Goal: Entertainment & Leisure: Consume media (video, audio)

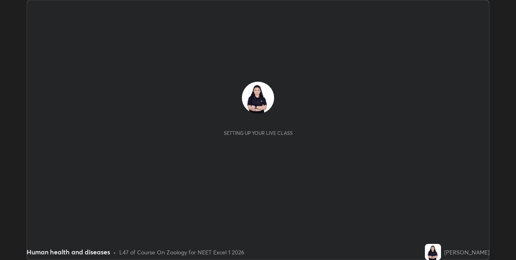
scroll to position [260, 516]
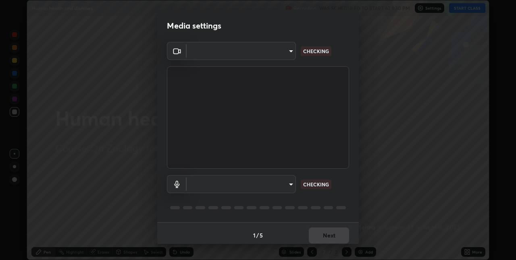
type input "8eb8a9b94d543390f1bf6c46f2de83bcb95ddf8c53c718d69585ea9f7ba8e57b"
type input "default"
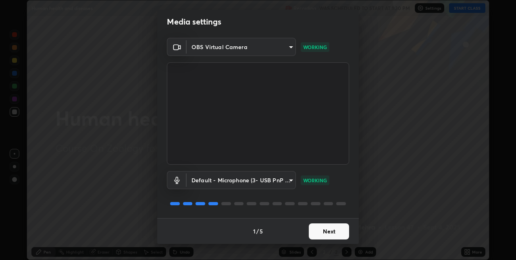
click at [328, 232] on button "Next" at bounding box center [329, 232] width 40 height 16
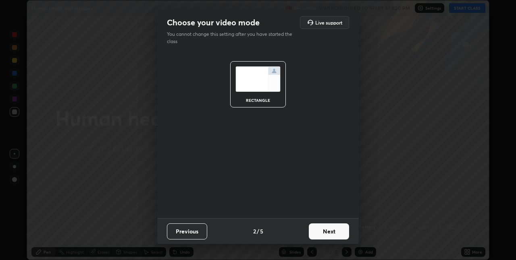
scroll to position [0, 0]
click at [326, 232] on button "Next" at bounding box center [329, 232] width 40 height 16
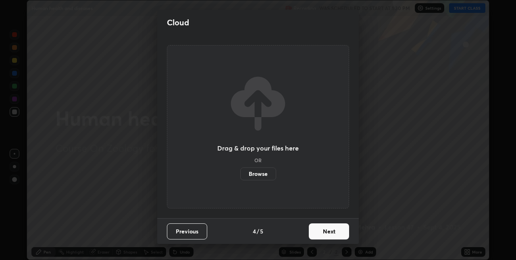
click at [326, 232] on button "Next" at bounding box center [329, 232] width 40 height 16
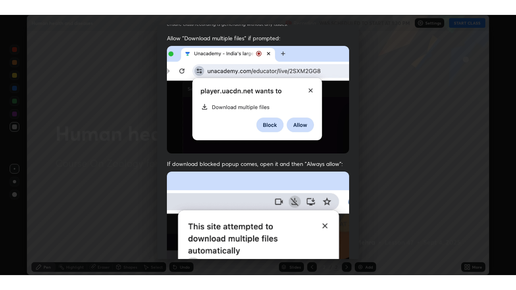
scroll to position [168, 0]
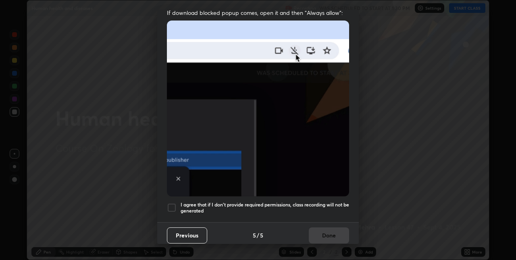
click at [310, 205] on h5 "I agree that if I don't provide required permissions, class recording will not …" at bounding box center [264, 208] width 168 height 12
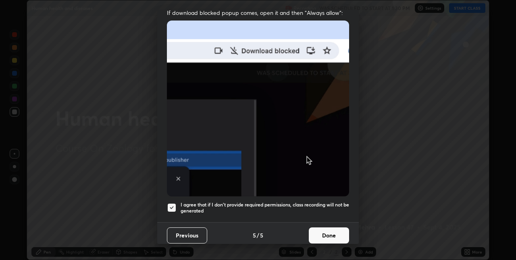
click at [320, 230] on button "Done" at bounding box center [329, 236] width 40 height 16
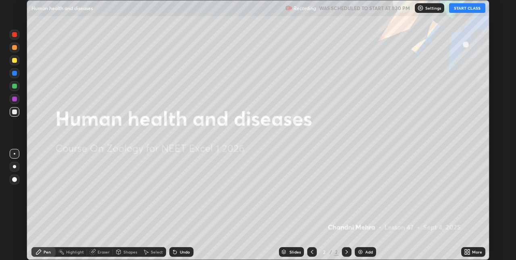
click at [475, 9] on button "START CLASS" at bounding box center [467, 8] width 36 height 10
click at [477, 255] on div "More" at bounding box center [473, 252] width 24 height 10
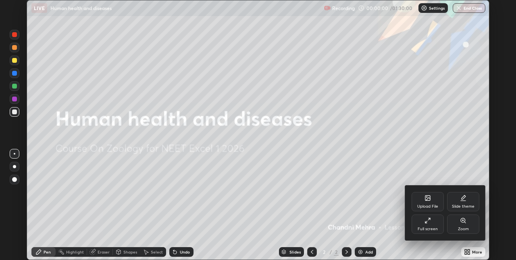
click at [454, 225] on div "Zoom" at bounding box center [463, 224] width 32 height 19
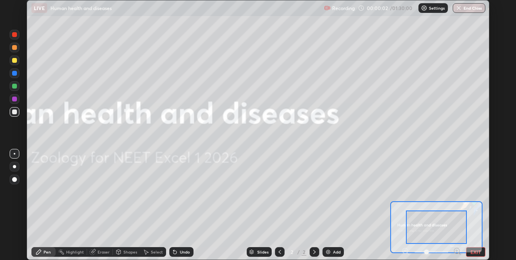
click at [340, 257] on div "Slides 2 / 2 Add" at bounding box center [294, 252] width 203 height 16
click at [475, 254] on button "EXIT" at bounding box center [475, 252] width 19 height 10
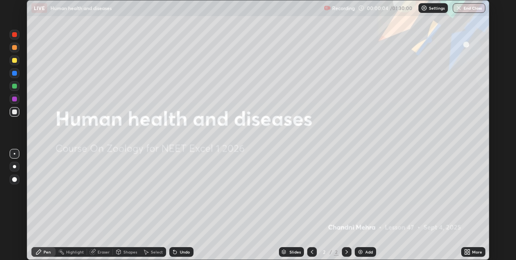
click at [471, 252] on div "More" at bounding box center [473, 252] width 24 height 10
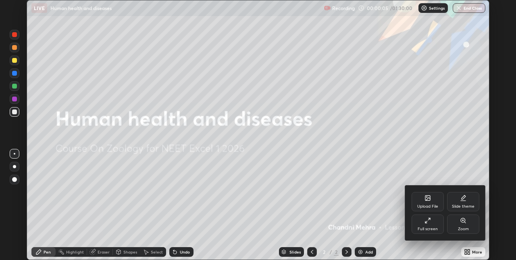
click at [430, 227] on div "Full screen" at bounding box center [427, 229] width 20 height 4
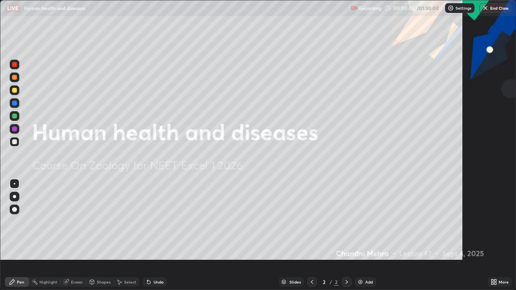
scroll to position [290, 516]
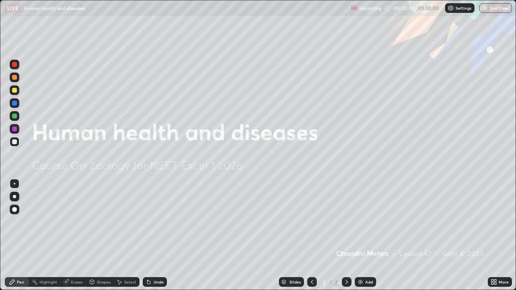
click at [368, 260] on div "Add" at bounding box center [365, 282] width 21 height 10
